Goal: Use online tool/utility: Utilize a website feature to perform a specific function

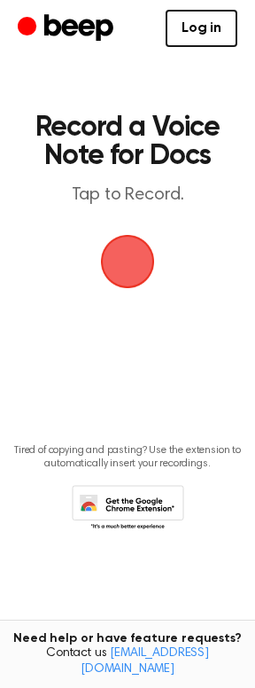
click at [113, 256] on span "button" at bounding box center [128, 262] width 50 height 50
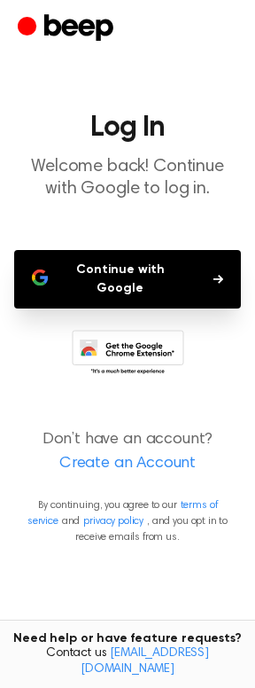
click at [69, 270] on button "Continue with Google" at bounding box center [127, 279] width 227 height 58
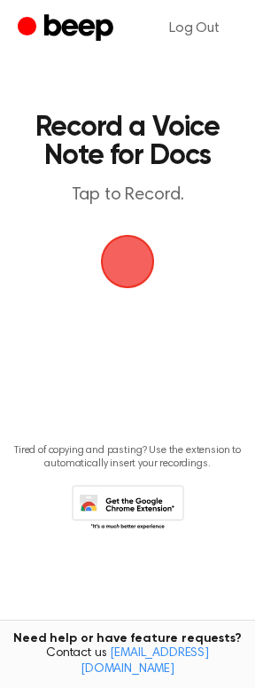
click at [123, 264] on span "button" at bounding box center [128, 262] width 50 height 50
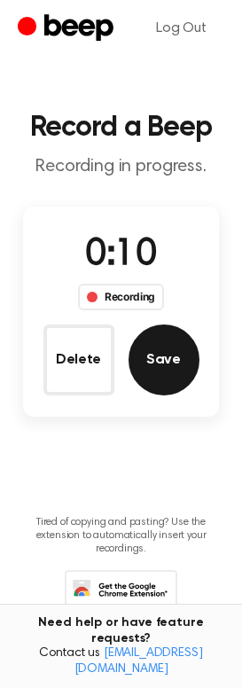
click at [153, 362] on button "Save" at bounding box center [163, 359] width 71 height 71
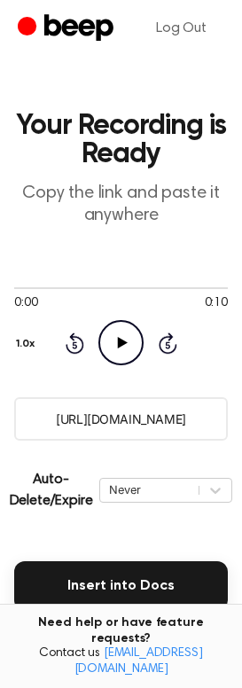
scroll to position [89, 0]
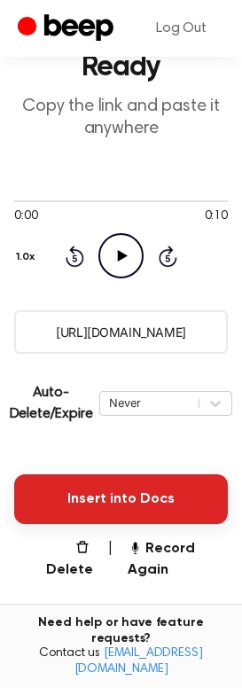
click at [109, 498] on button "Insert into Docs" at bounding box center [121, 499] width 214 height 50
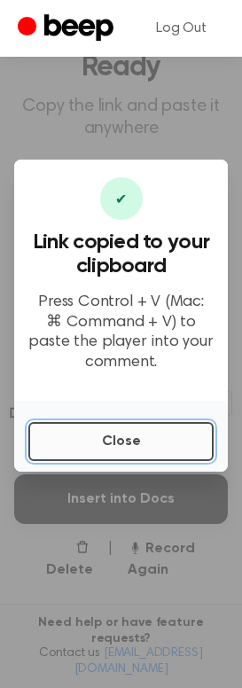
click at [96, 438] on button "Close" at bounding box center [120, 441] width 185 height 39
